Goal: Task Accomplishment & Management: Manage account settings

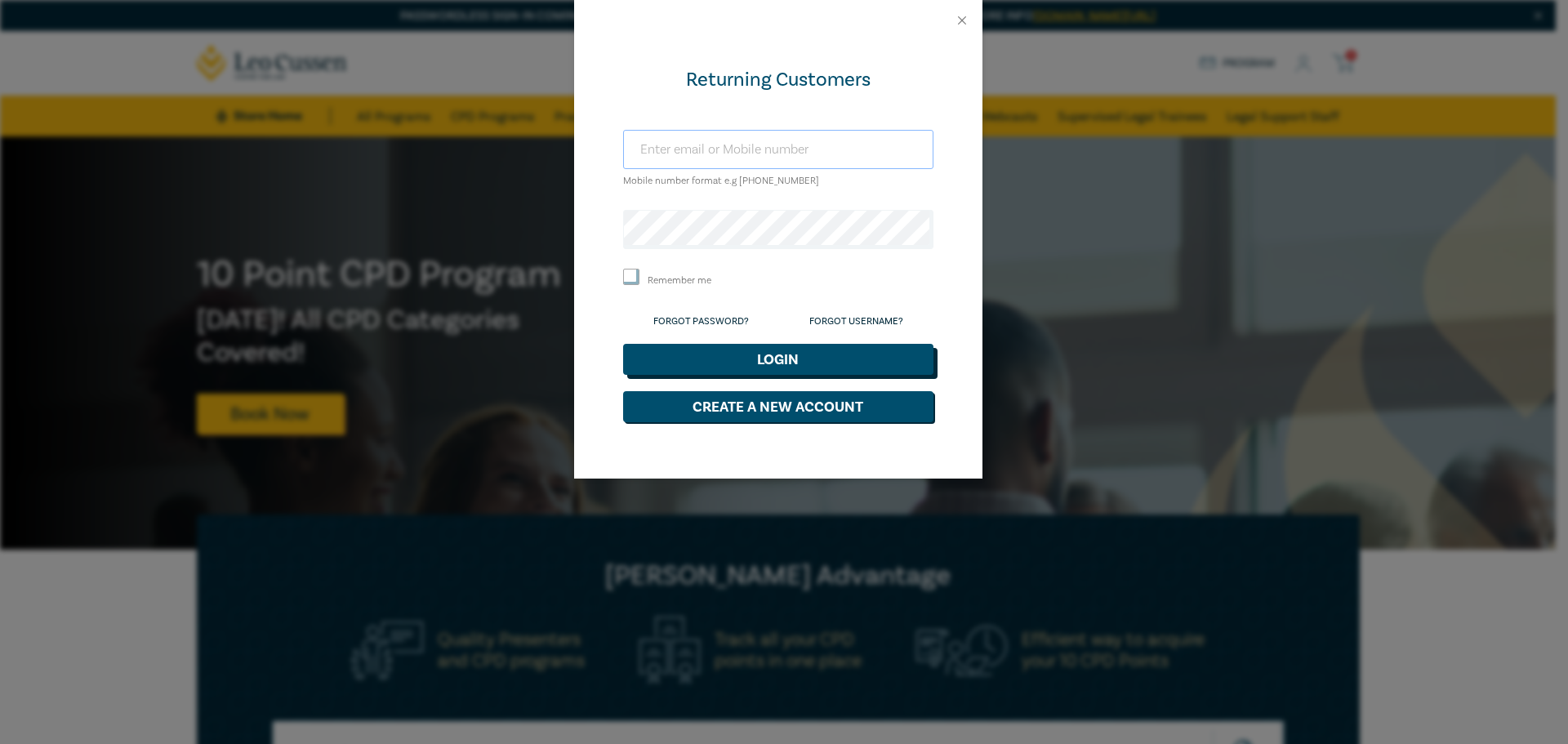
type input "[EMAIL_ADDRESS][DOMAIN_NAME]"
click at [728, 364] on button "Login" at bounding box center [779, 360] width 311 height 31
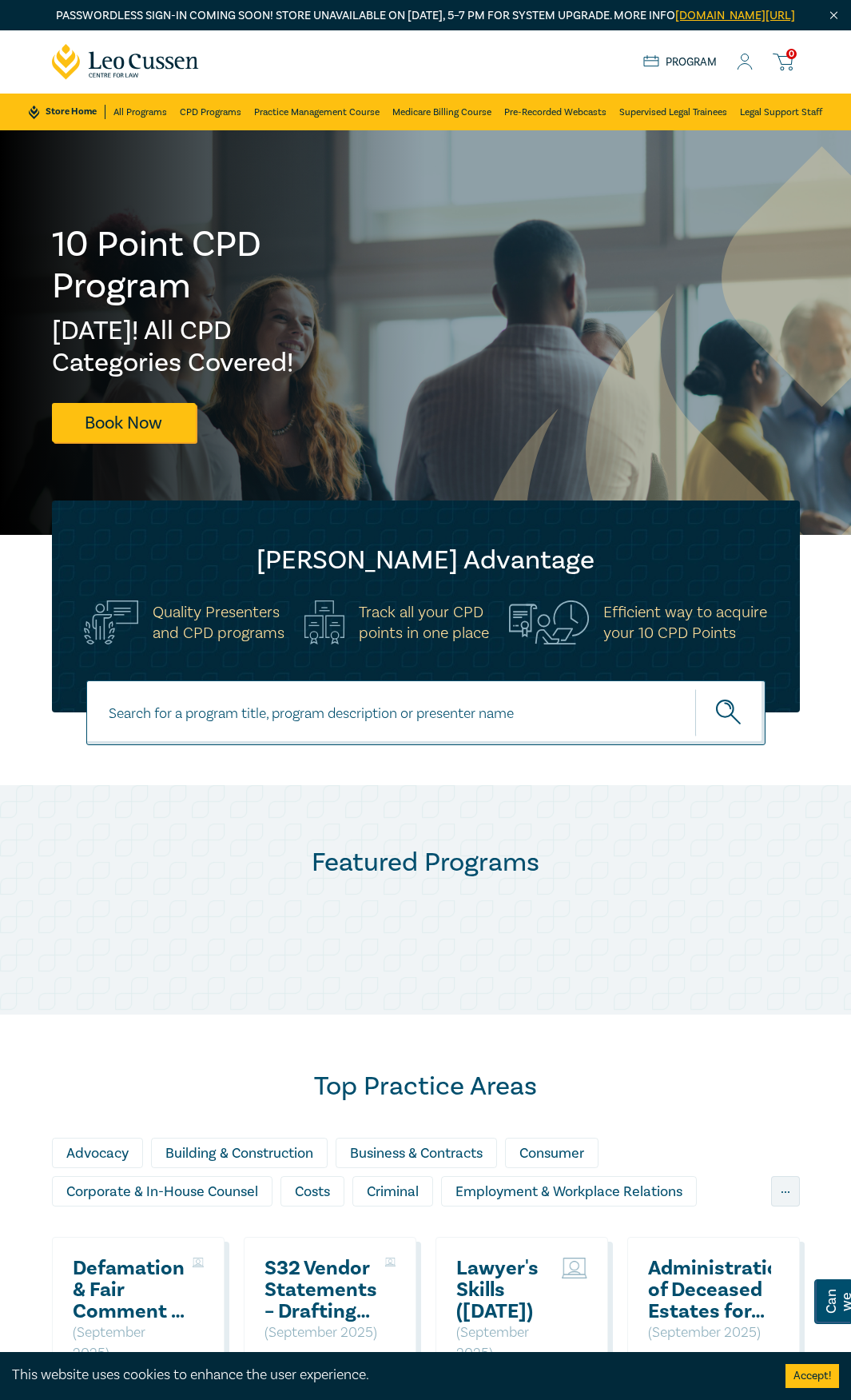
click at [737, 70] on icon at bounding box center [745, 62] width 16 height 16
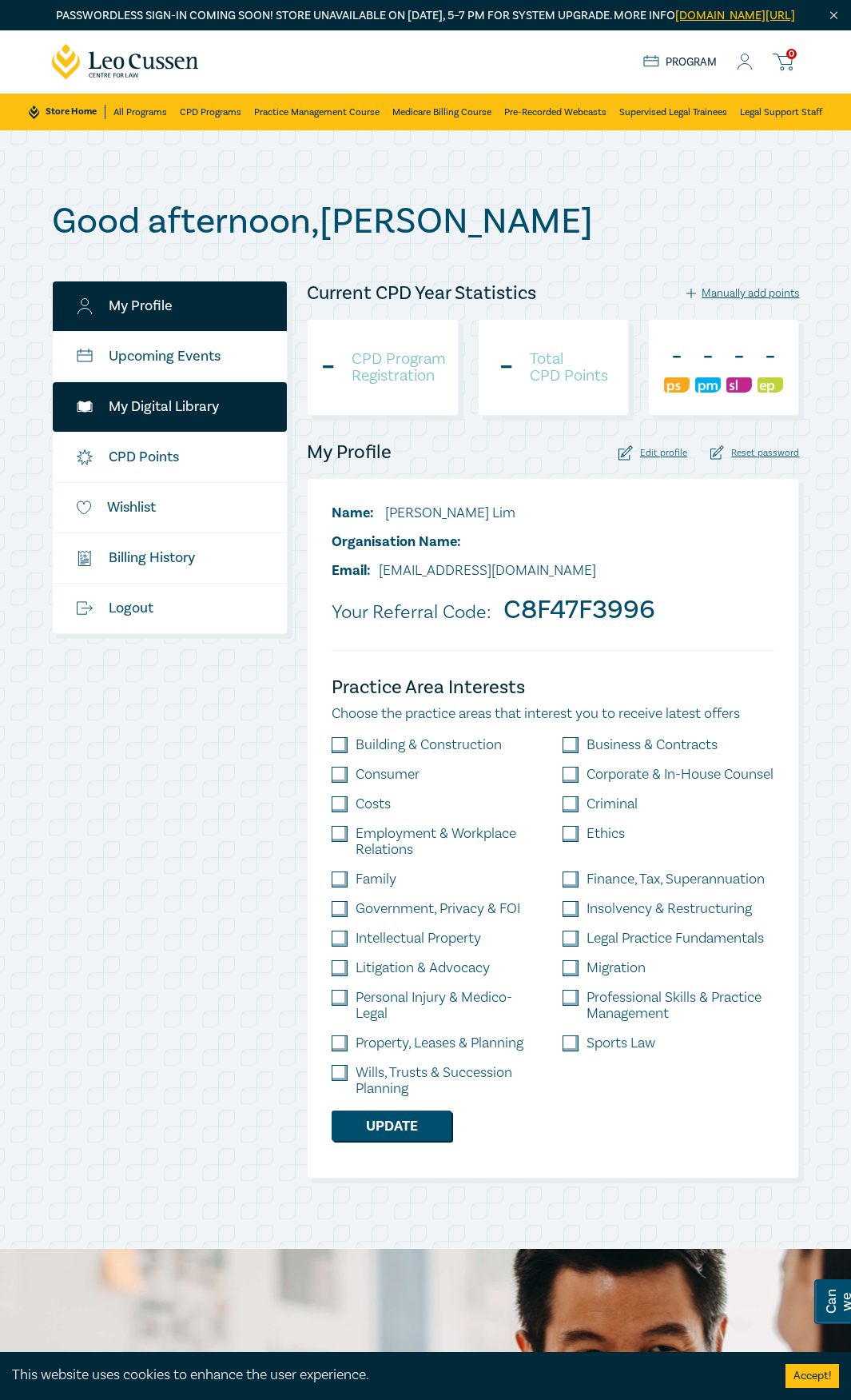
click at [174, 416] on link "My Digital Library" at bounding box center [170, 406] width 235 height 49
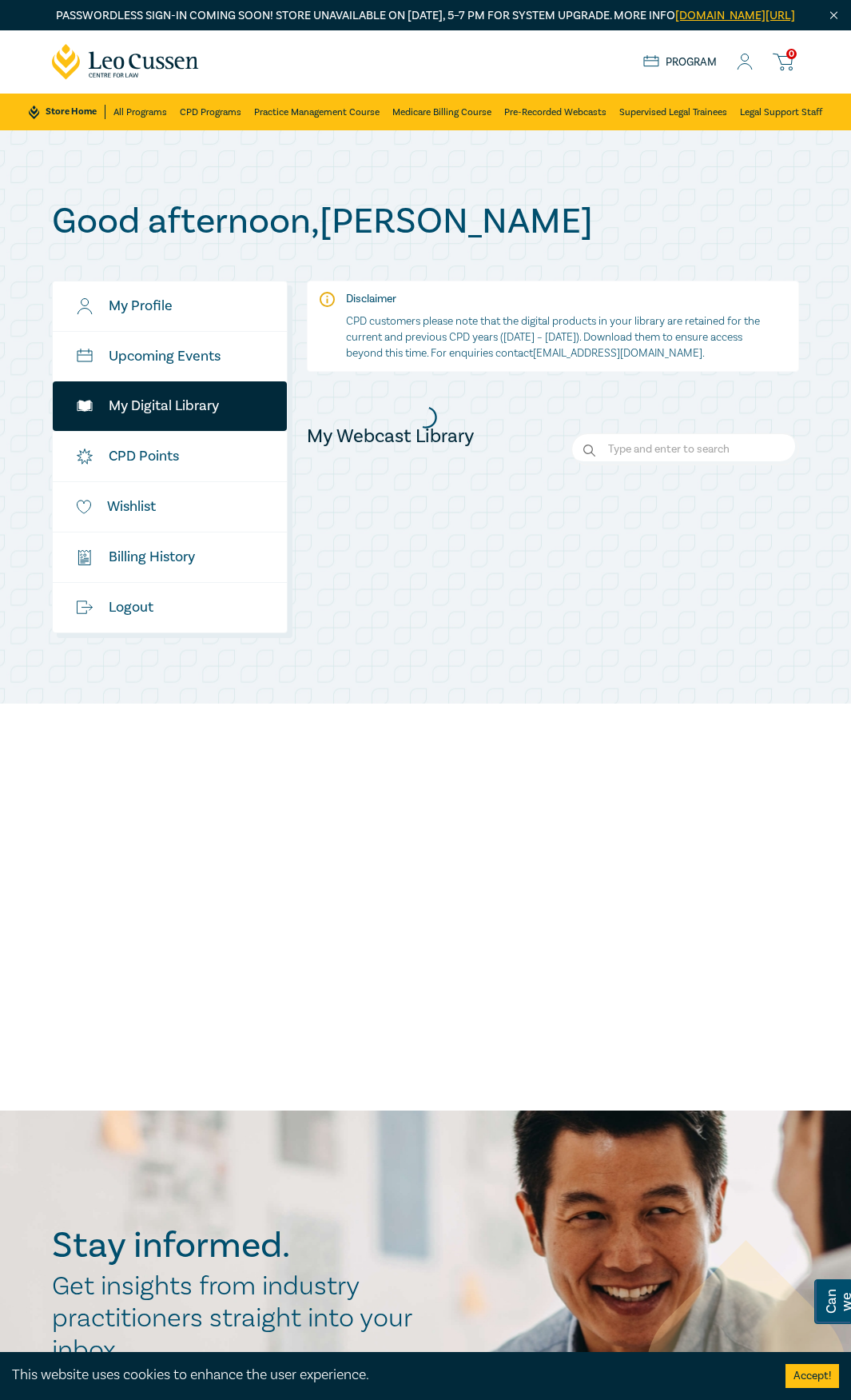
click at [187, 427] on div at bounding box center [426, 416] width 764 height 448
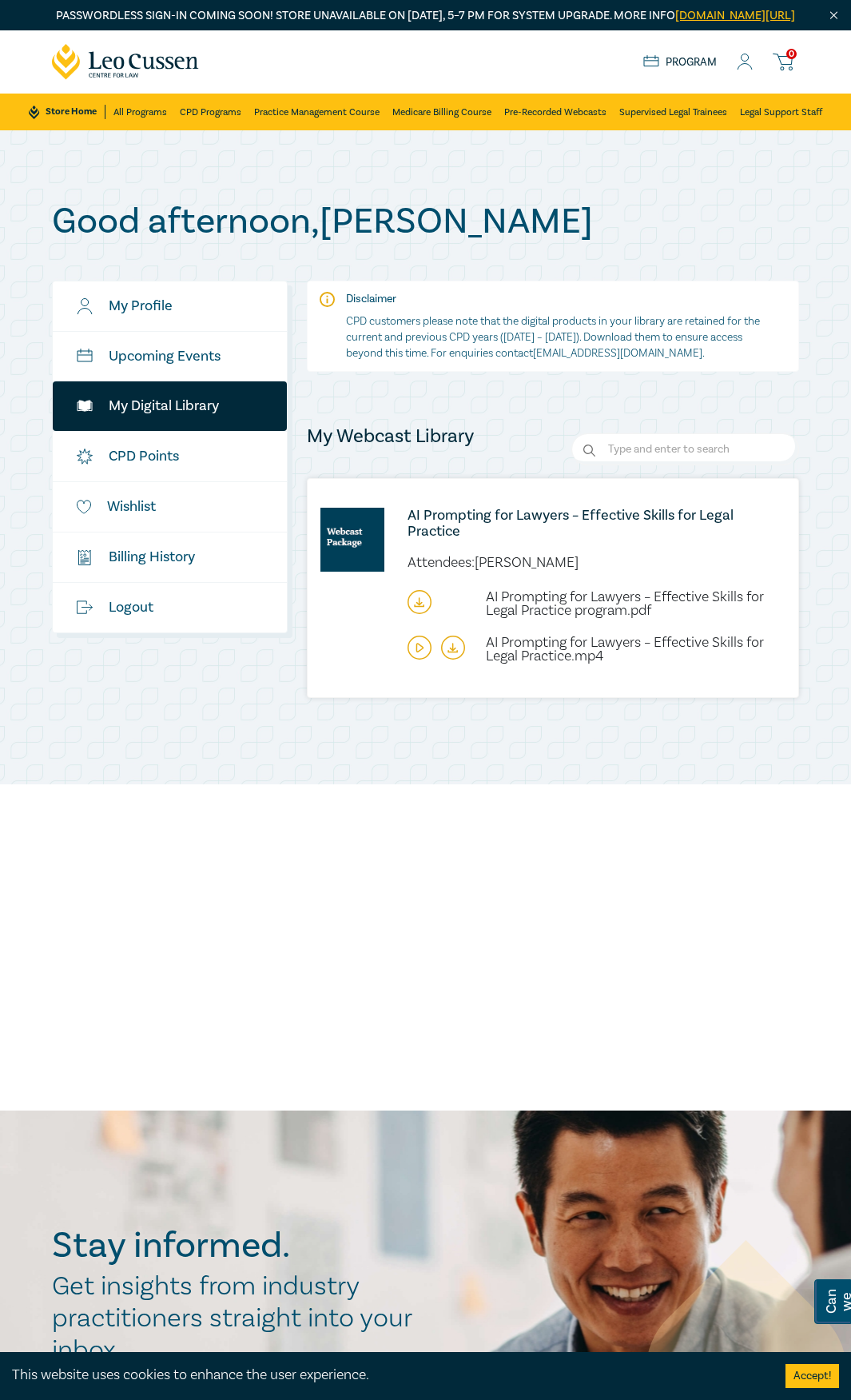
click at [428, 611] on icon at bounding box center [419, 602] width 24 height 24
click at [458, 660] on icon at bounding box center [452, 647] width 24 height 24
